Goal: Information Seeking & Learning: Check status

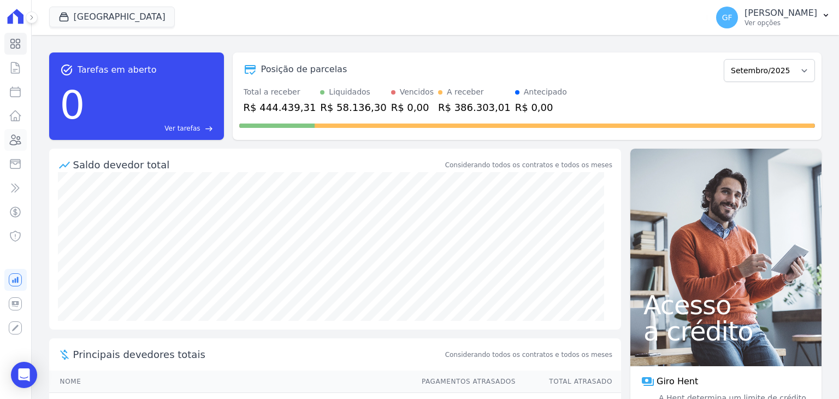
click at [8, 139] on link "Clientes" at bounding box center [15, 140] width 22 height 22
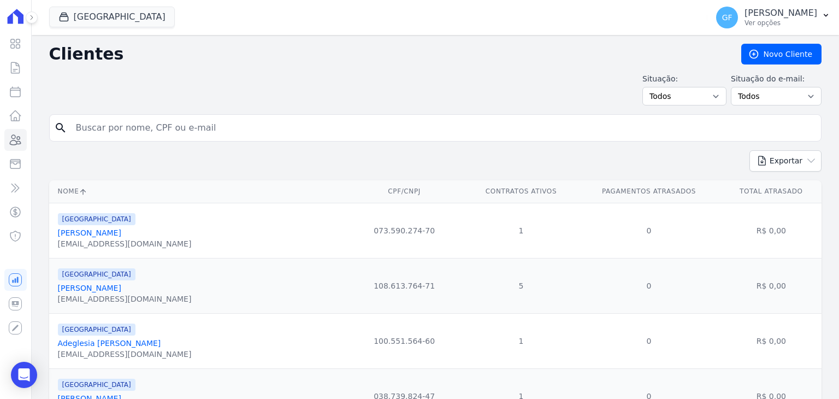
click at [96, 123] on input "search" at bounding box center [442, 128] width 747 height 22
type input "[PERSON_NAME]"
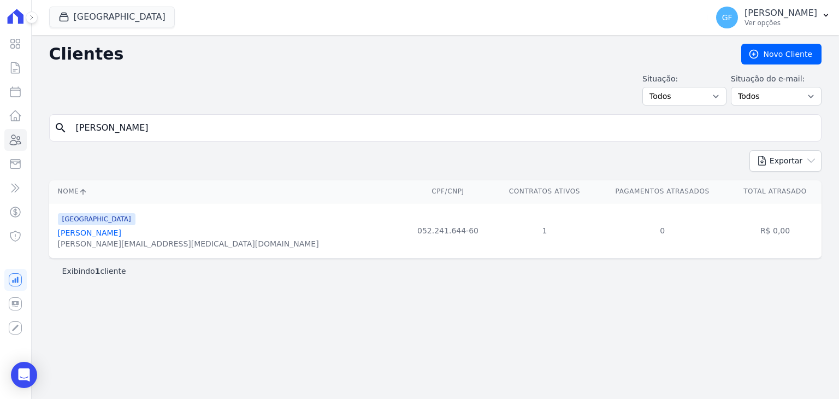
click at [118, 234] on link "[PERSON_NAME]" at bounding box center [89, 232] width 63 height 9
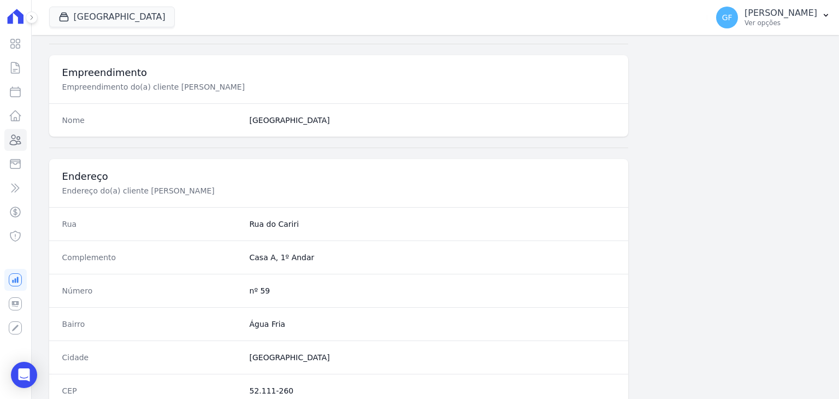
scroll to position [620, 0]
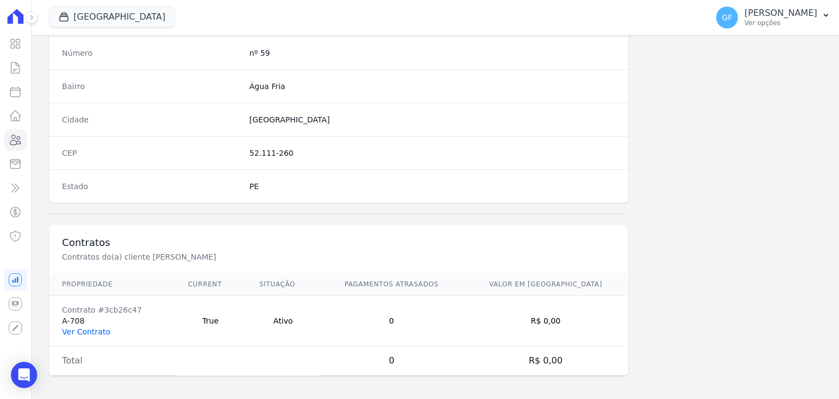
click at [78, 331] on link "Ver Contrato" at bounding box center [86, 331] width 48 height 9
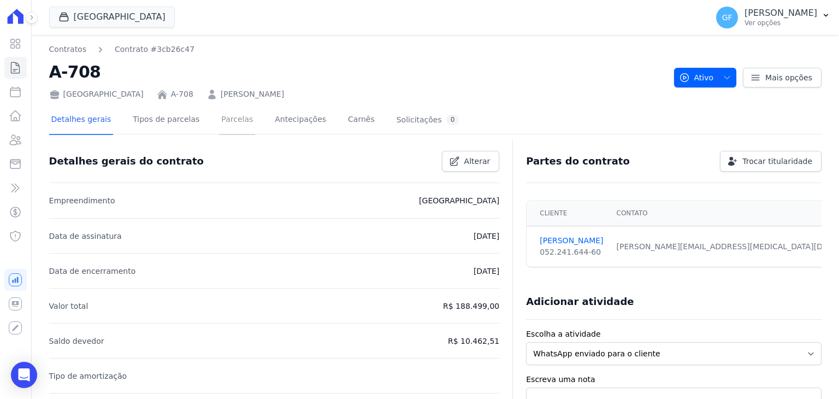
click at [222, 128] on link "Parcelas" at bounding box center [237, 120] width 36 height 29
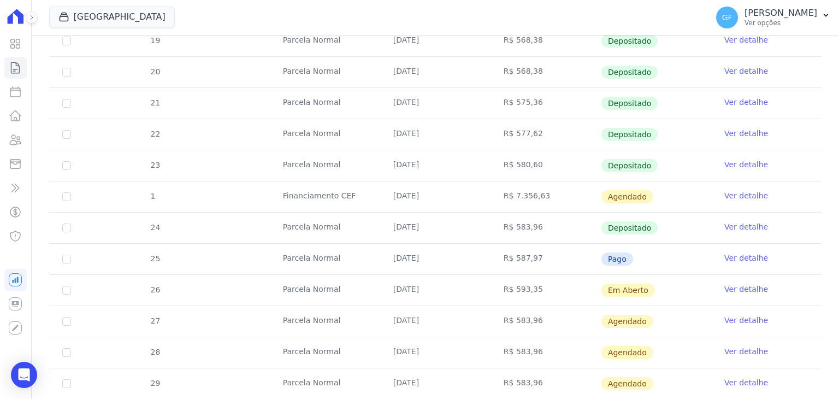
scroll to position [369, 0]
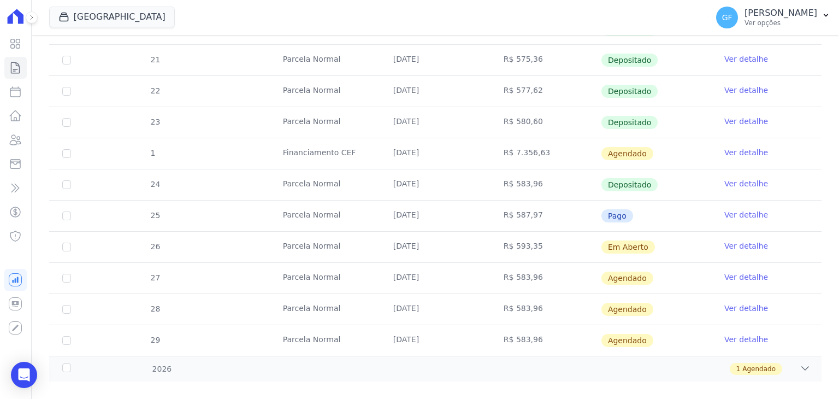
drag, startPoint x: 388, startPoint y: 234, endPoint x: 625, endPoint y: 236, distance: 237.5
click at [625, 236] on tr "26 [GEOGRAPHIC_DATA] [DATE] R$ 593,35 Em [GEOGRAPHIC_DATA] Ver detalhe" at bounding box center [435, 246] width 772 height 31
click at [651, 231] on td "Em Aberto" at bounding box center [656, 246] width 110 height 31
click at [729, 240] on link "Ver detalhe" at bounding box center [746, 245] width 44 height 11
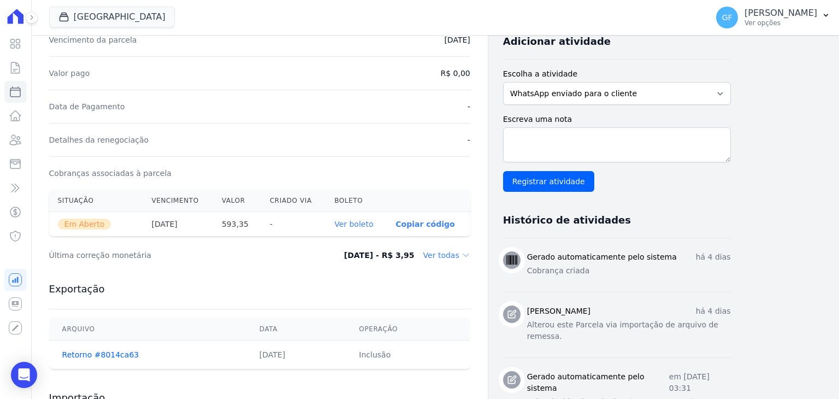
scroll to position [273, 0]
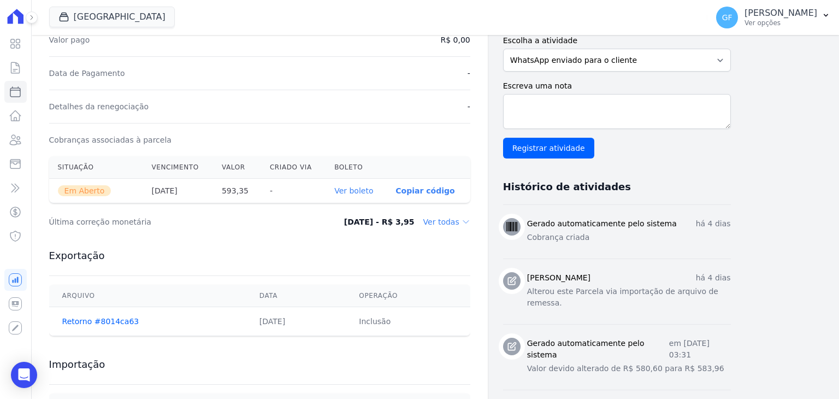
click at [353, 188] on link "Ver boleto" at bounding box center [353, 190] width 39 height 9
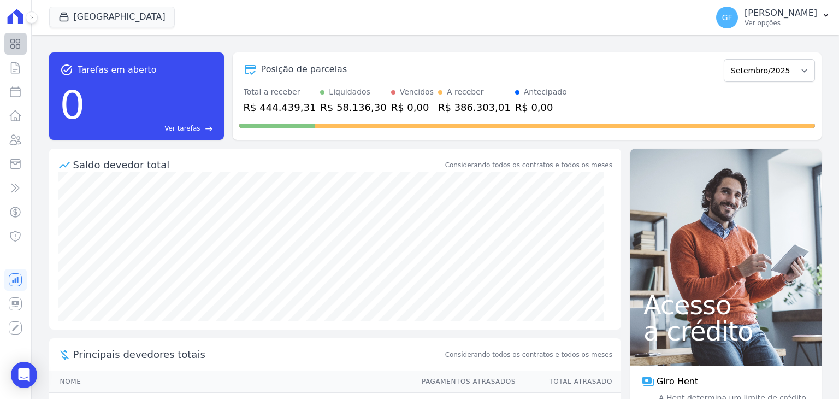
drag, startPoint x: 32, startPoint y: 18, endPoint x: 32, endPoint y: 37, distance: 19.1
click at [32, 18] on icon at bounding box center [31, 17] width 7 height 7
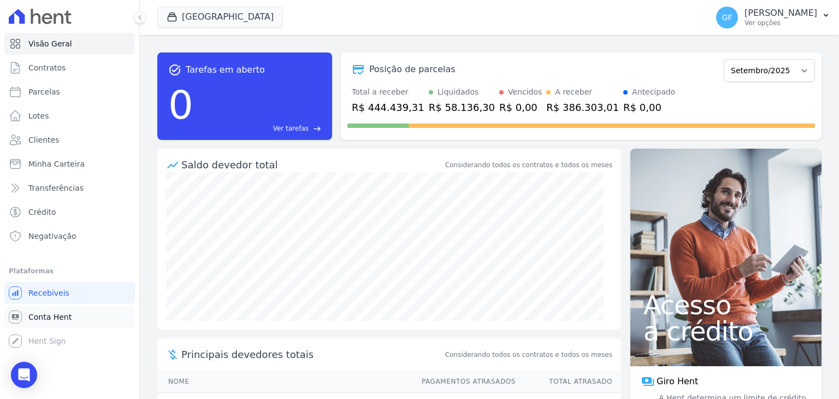
click at [46, 318] on span "Conta Hent" at bounding box center [49, 316] width 43 height 11
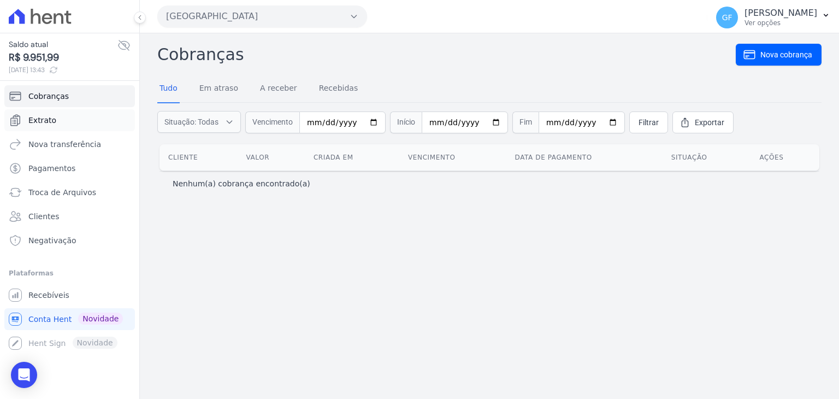
click at [45, 117] on span "Extrato" at bounding box center [42, 120] width 28 height 11
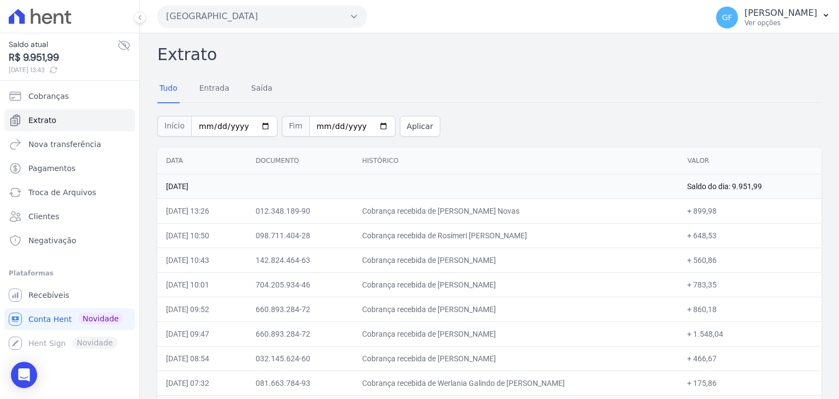
scroll to position [55, 0]
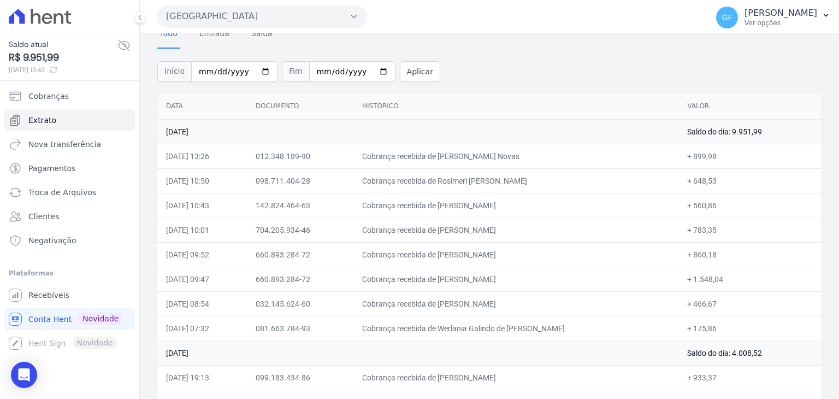
drag, startPoint x: 413, startPoint y: 153, endPoint x: 775, endPoint y: 155, distance: 362.0
click at [775, 155] on tr "05/09/2025, 13:26 012.348.189-90 Cobrança recebida de Mathias Maissonave Novas …" at bounding box center [489, 156] width 664 height 25
drag, startPoint x: 382, startPoint y: 171, endPoint x: 757, endPoint y: 188, distance: 374.9
click at [757, 188] on tr "05/09/2025, 10:50 098.711.404-28 Cobrança recebida de Rosimeri Iraci Guimaraes …" at bounding box center [489, 180] width 664 height 25
drag, startPoint x: 381, startPoint y: 205, endPoint x: 666, endPoint y: 210, distance: 285.0
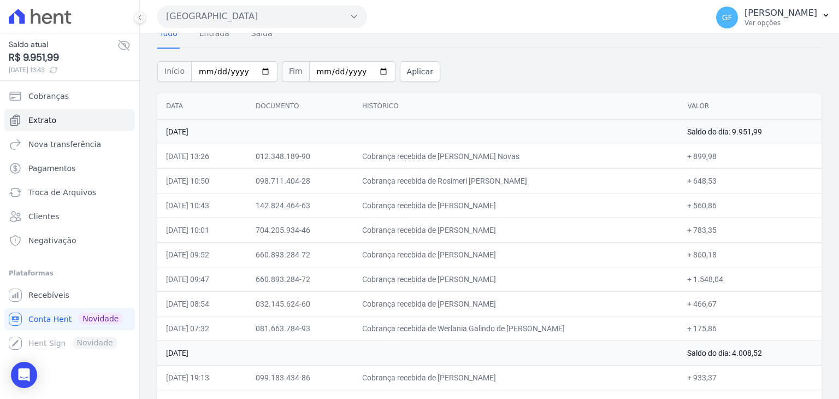
click at [715, 205] on tr "05/09/2025, 10:43 142.824.464-63 Cobrança recebida de Lucas Henrique Silva de B…" at bounding box center [489, 205] width 664 height 25
drag, startPoint x: 650, startPoint y: 230, endPoint x: 767, endPoint y: 230, distance: 116.8
click at [767, 230] on tr "05/09/2025, 10:01 704.205.934-46 Cobrança recebida de Julia Helen Barboza Cruz …" at bounding box center [489, 229] width 664 height 25
drag, startPoint x: 396, startPoint y: 252, endPoint x: 716, endPoint y: 269, distance: 320.4
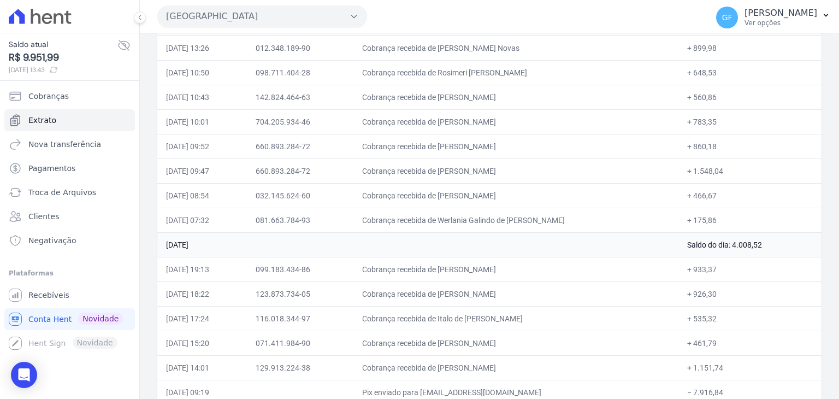
scroll to position [164, 0]
drag, startPoint x: 389, startPoint y: 193, endPoint x: 718, endPoint y: 227, distance: 331.5
click at [680, 245] on td "Saldo do dia: 4.008,52" at bounding box center [749, 243] width 143 height 25
drag, startPoint x: 728, startPoint y: 246, endPoint x: 783, endPoint y: 246, distance: 55.1
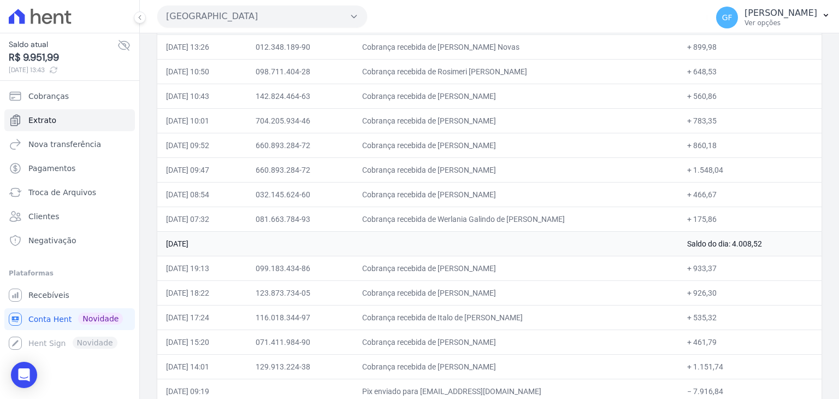
click at [783, 246] on td "Saldo do dia: 4.008,52" at bounding box center [749, 243] width 143 height 25
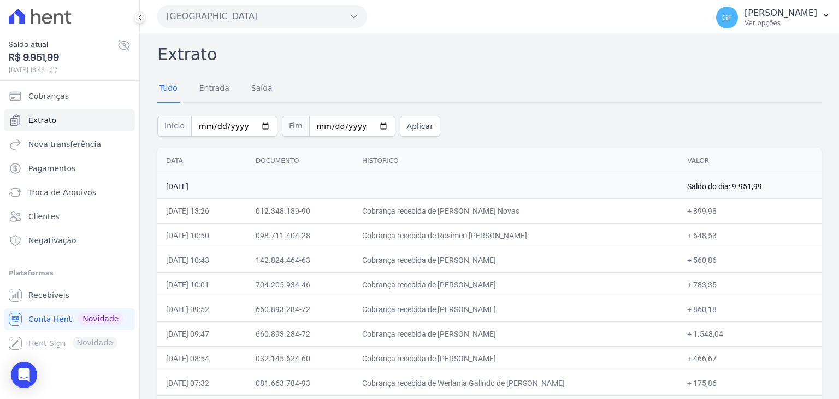
drag, startPoint x: 732, startPoint y: 185, endPoint x: 767, endPoint y: 183, distance: 35.0
click at [767, 183] on td "Saldo do dia: 9.951,99" at bounding box center [749, 186] width 143 height 25
